Goal: Download file/media

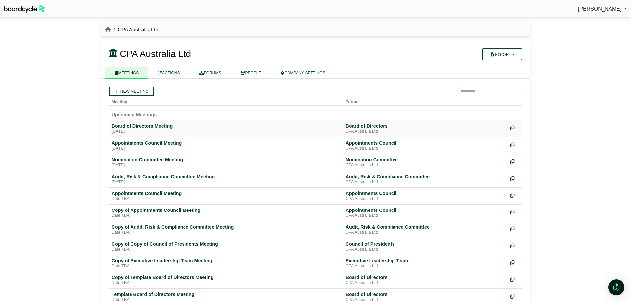
click at [170, 128] on div "Board of Directors Meeting" at bounding box center [226, 126] width 229 height 6
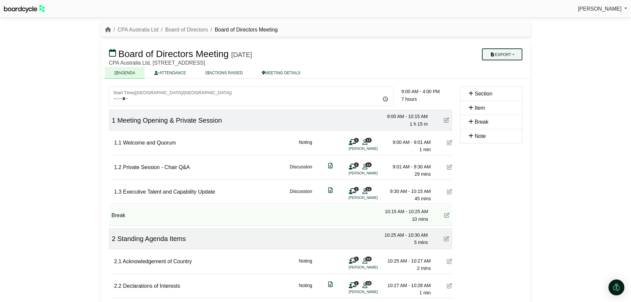
click at [520, 56] on button "Export" at bounding box center [502, 54] width 40 height 12
click at [518, 84] on link "Shell Minutes" at bounding box center [509, 86] width 58 height 10
